Goal: Task Accomplishment & Management: Manage account settings

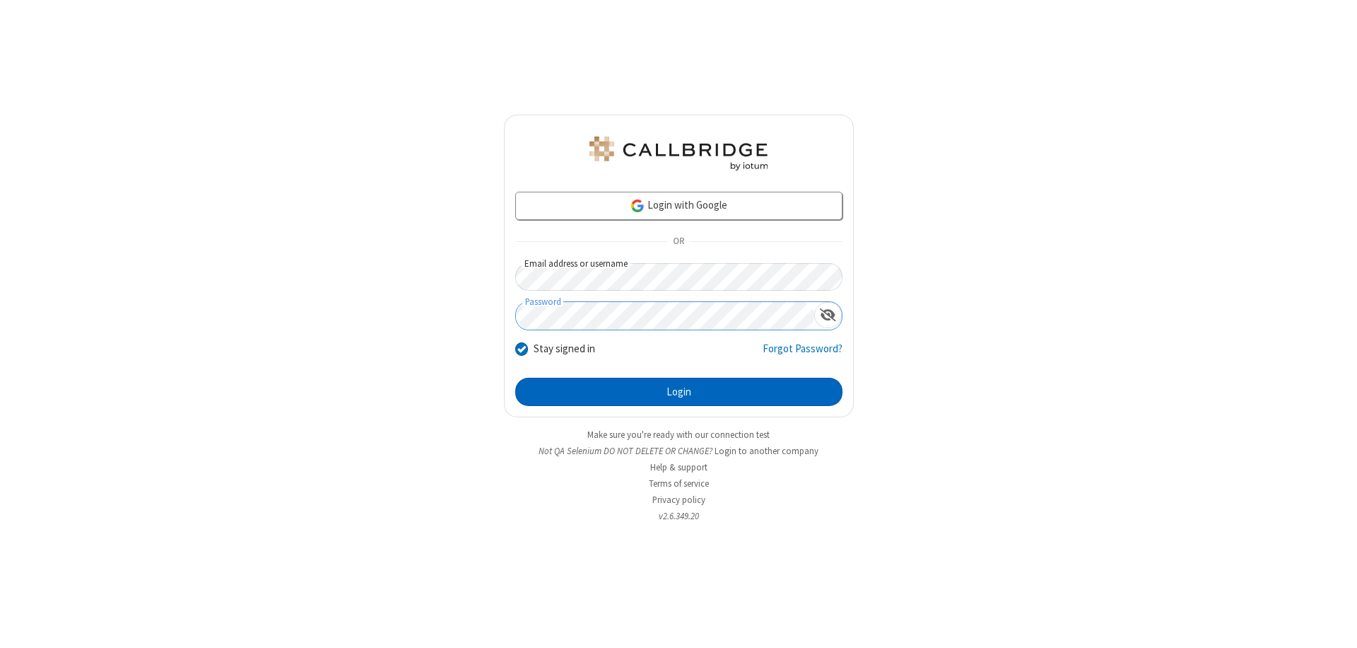
click at [679, 392] on button "Login" at bounding box center [678, 392] width 327 height 28
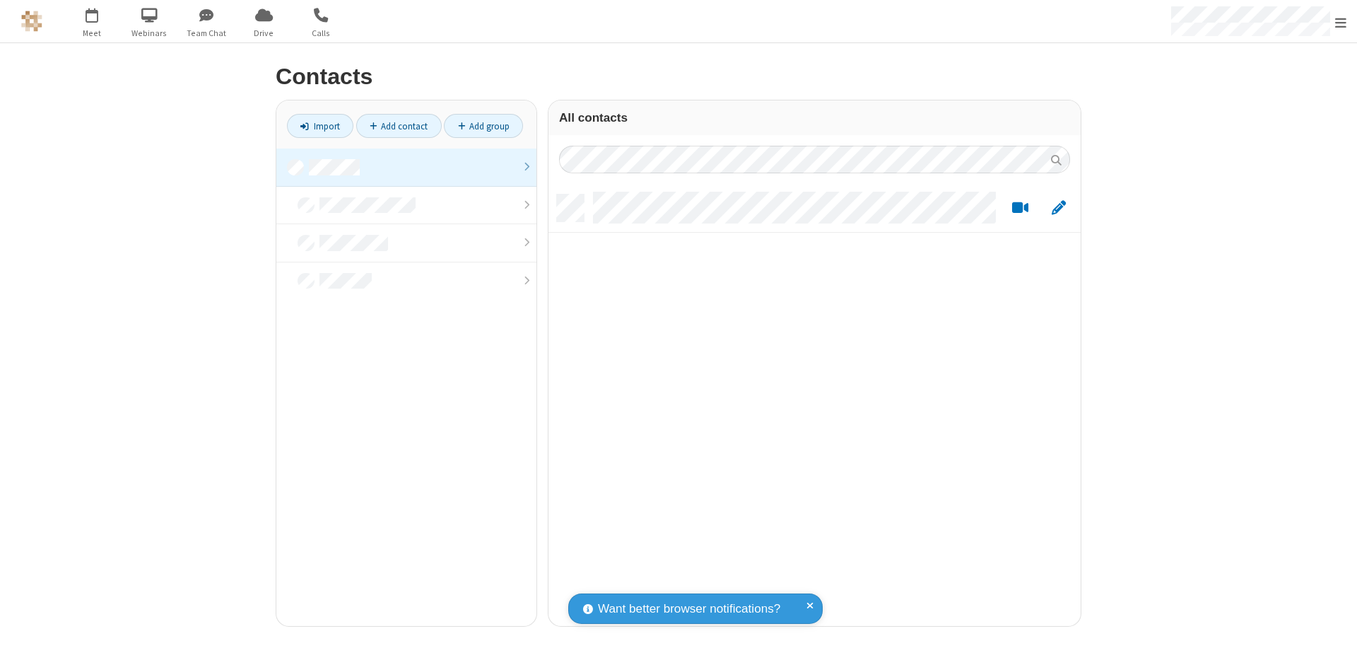
scroll to position [431, 522]
click at [407, 167] on link at bounding box center [406, 167] width 260 height 38
click at [399, 126] on link "Add contact" at bounding box center [399, 126] width 86 height 24
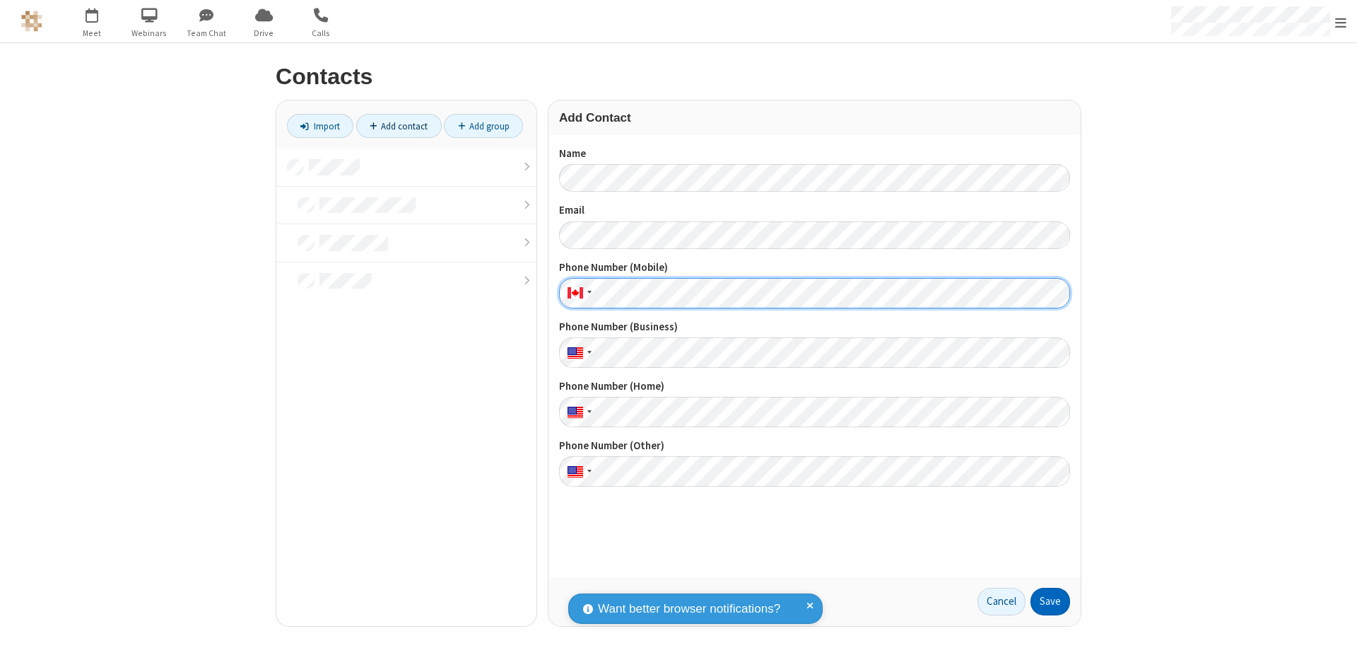
click at [1051, 601] on button "Save" at bounding box center [1051, 602] width 40 height 28
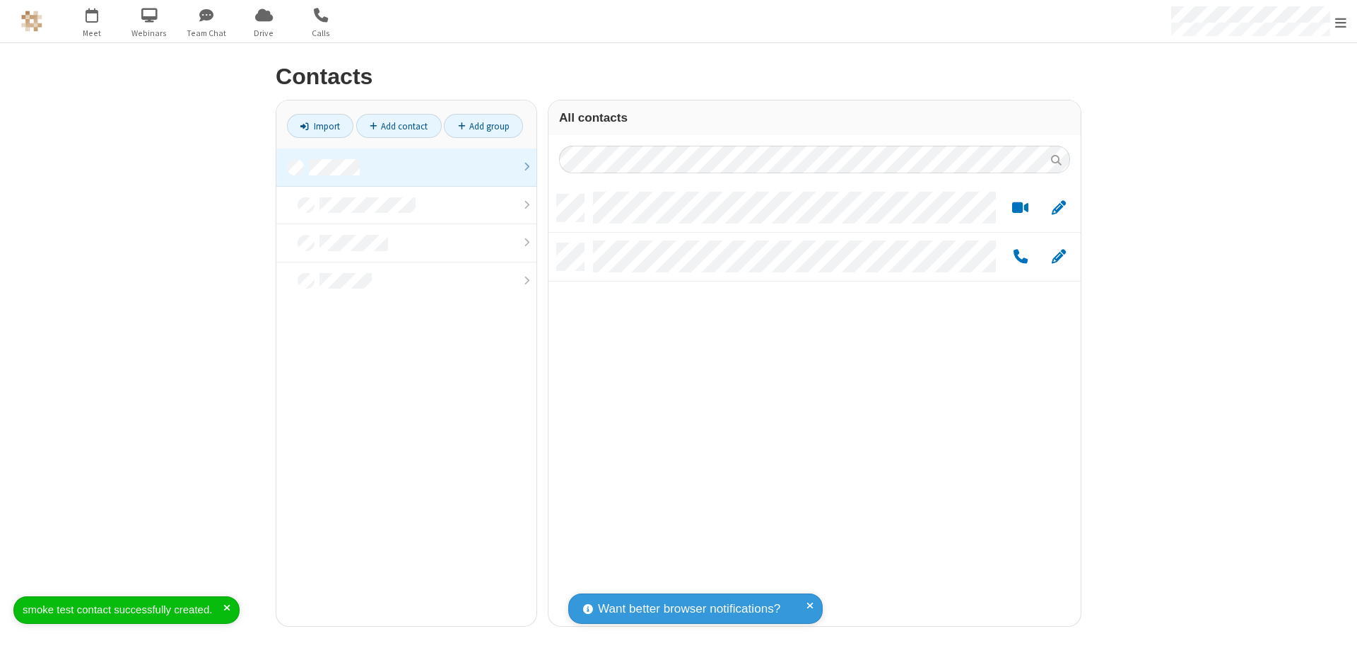
scroll to position [431, 522]
